Goal: Find contact information: Obtain details needed to contact an individual or organization

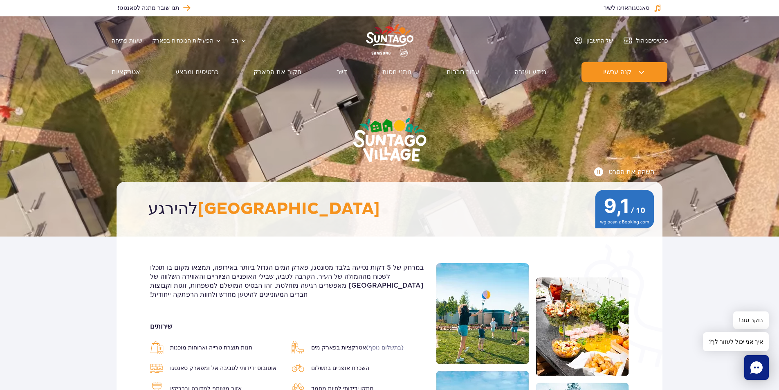
click at [232, 39] on button "רב" at bounding box center [240, 40] width 16 height 8
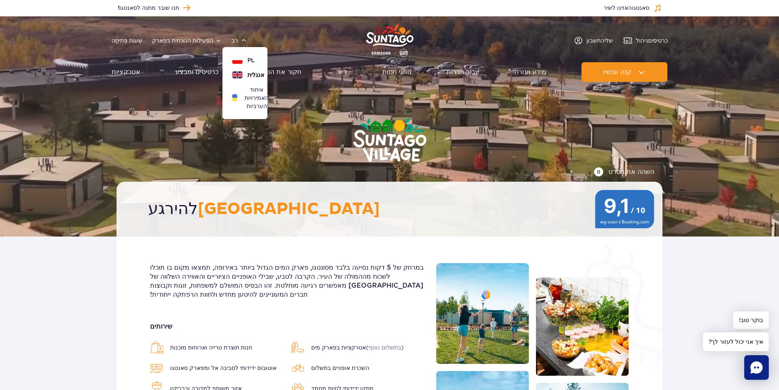
click at [247, 75] on font "אנגלית" at bounding box center [255, 75] width 17 height 7
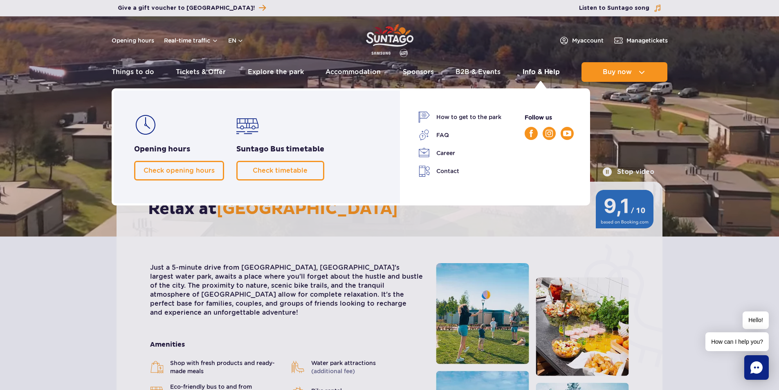
click at [540, 69] on link "Info & Help" at bounding box center [541, 72] width 37 height 20
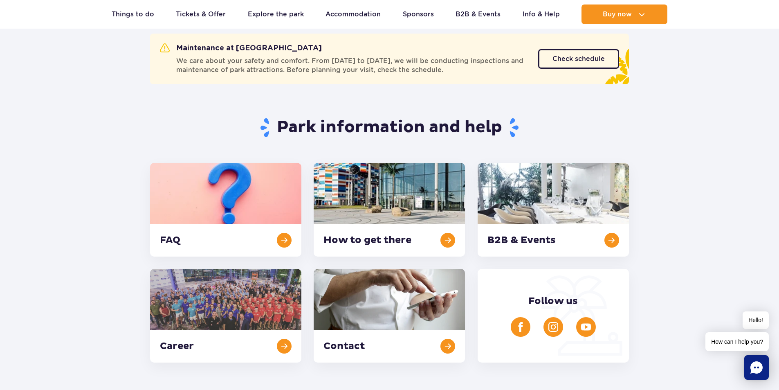
scroll to position [82, 0]
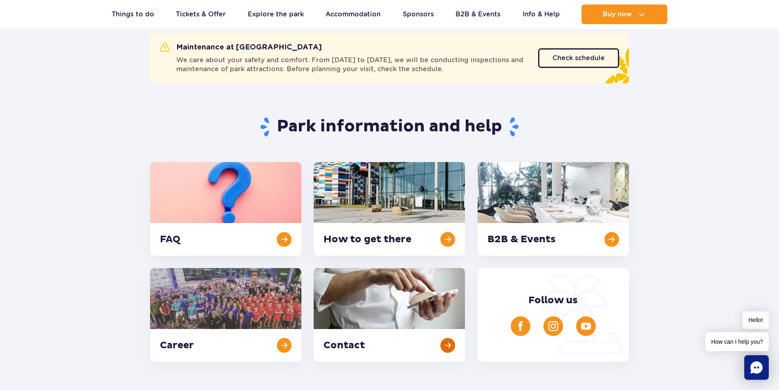
click at [453, 345] on link at bounding box center [389, 315] width 151 height 94
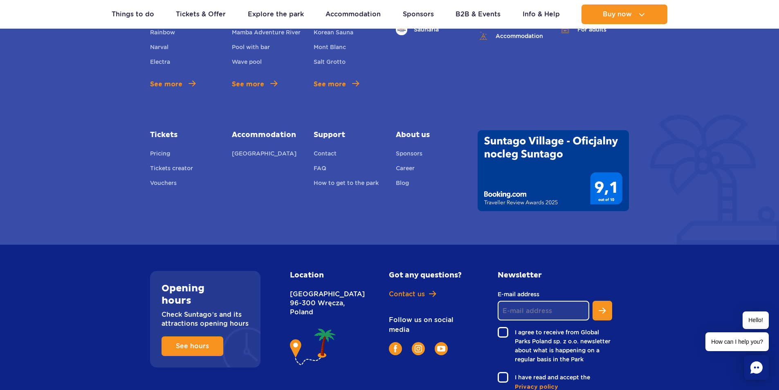
scroll to position [470, 0]
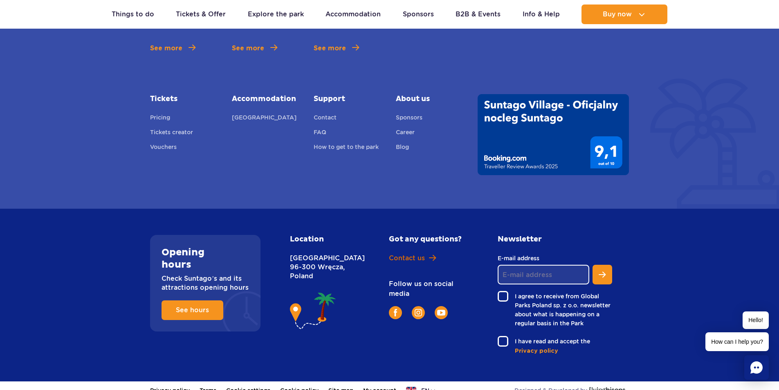
click at [415, 254] on span "Contact us" at bounding box center [407, 258] width 36 height 9
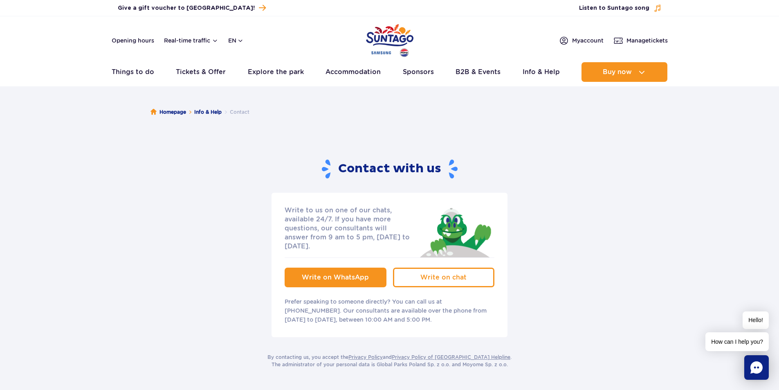
click at [335, 273] on span "Write on WhatsApp" at bounding box center [335, 277] width 67 height 8
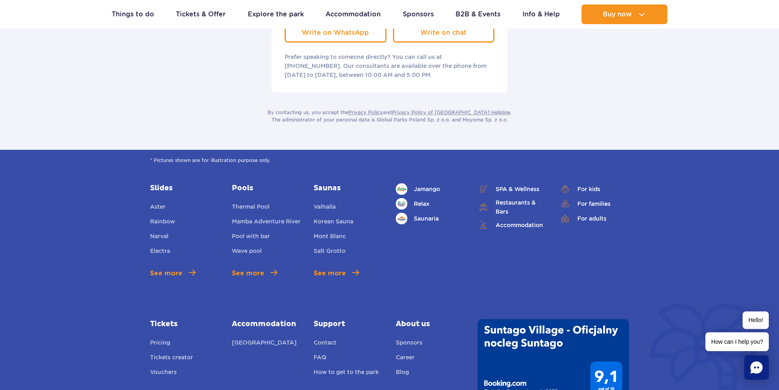
scroll to position [245, 0]
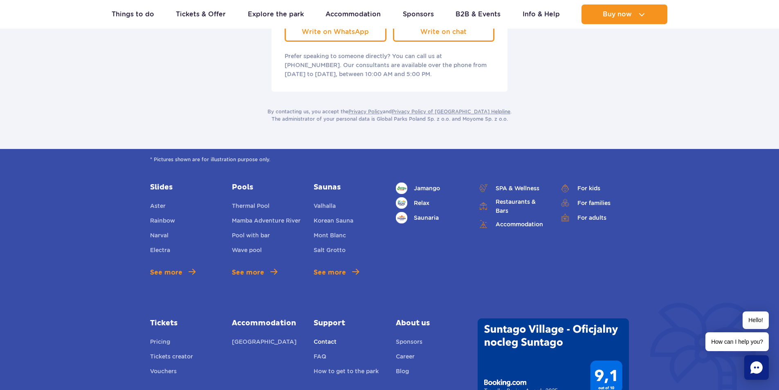
click at [327, 337] on link "Contact" at bounding box center [325, 342] width 23 height 11
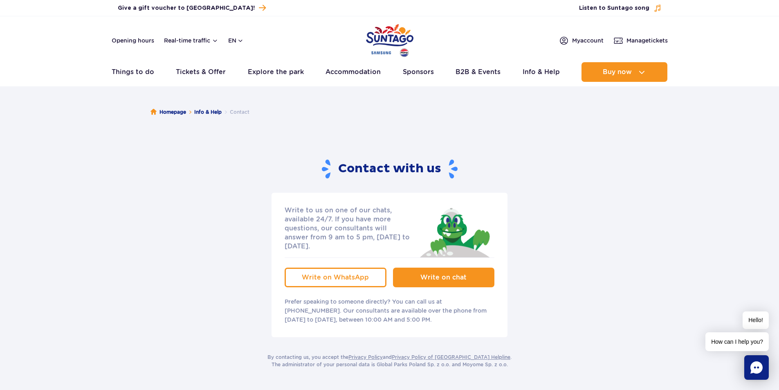
click at [444, 275] on link "Write on chat" at bounding box center [444, 278] width 102 height 20
